Goal: Information Seeking & Learning: Learn about a topic

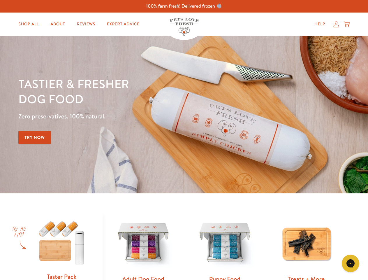
click at [184, 140] on div "Tastier & fresher dog food Zero preservatives. 100% natural. Try Now" at bounding box center [128, 114] width 221 height 77
click at [351, 263] on icon "Gorgias live chat" at bounding box center [351, 264] width 6 height 6
